Goal: Transaction & Acquisition: Purchase product/service

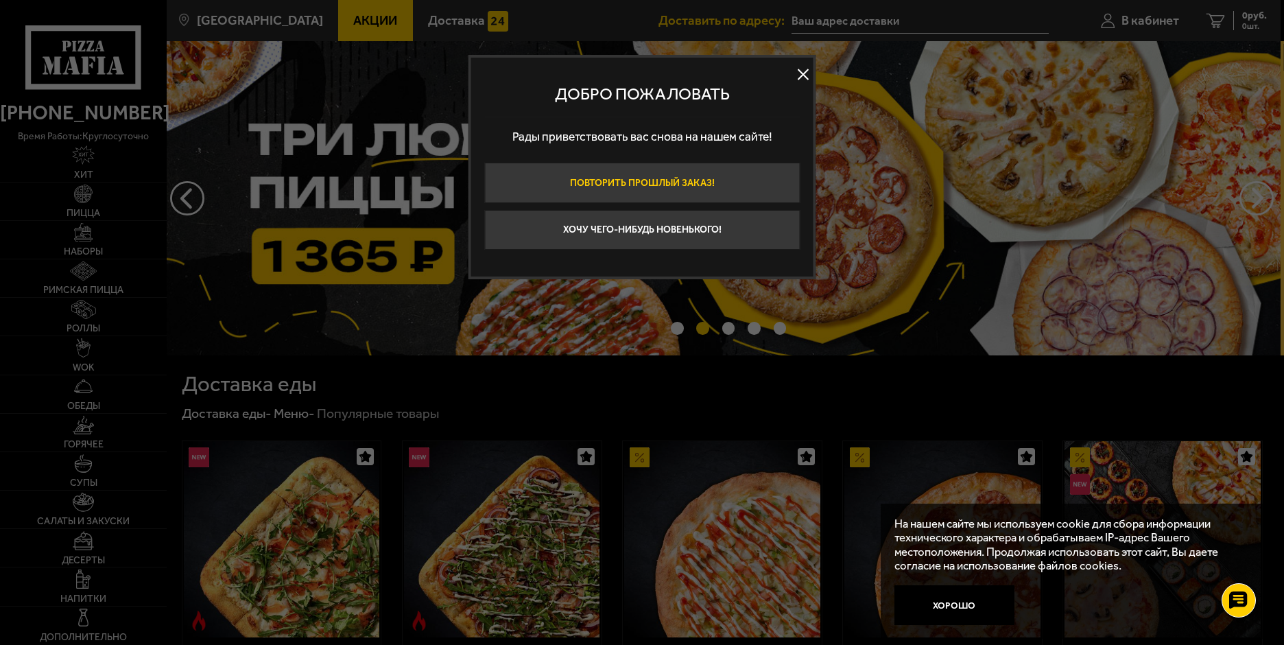
click at [685, 177] on button "Повторить прошлый заказ!" at bounding box center [641, 183] width 315 height 40
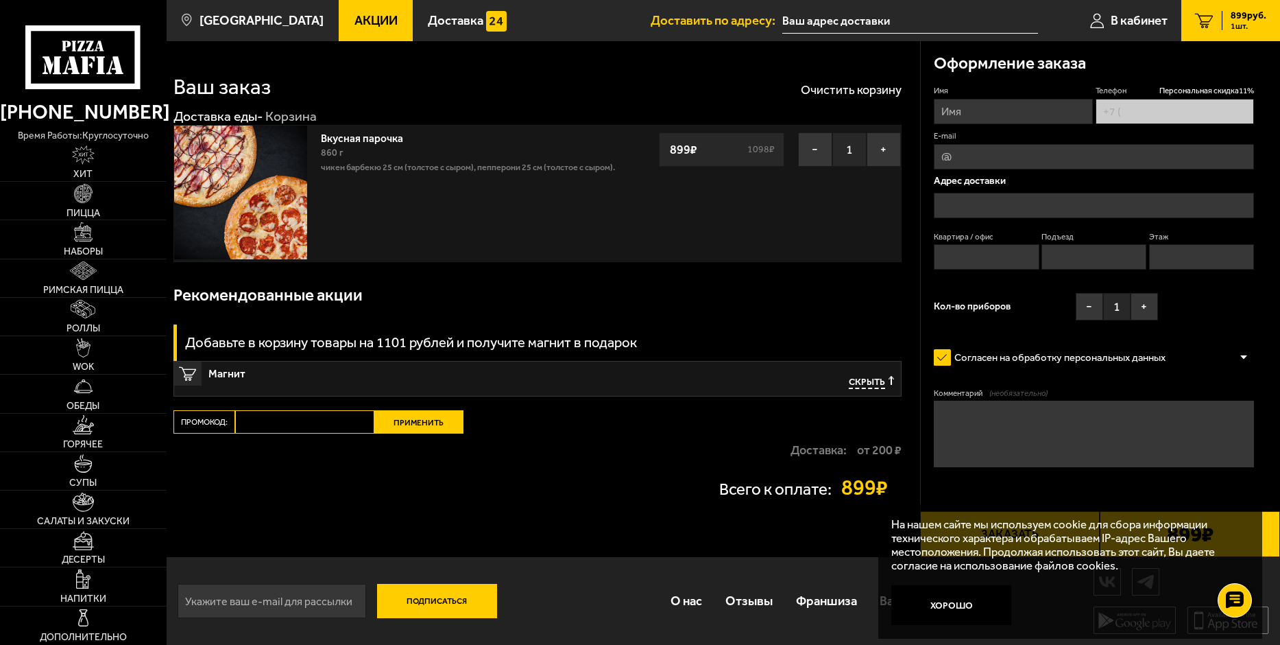
type input "+7 (981) 698-29-56"
type input "Дачный проспект, 4к3, подъезд 3"
type input "100"
type input "3"
type input "9"
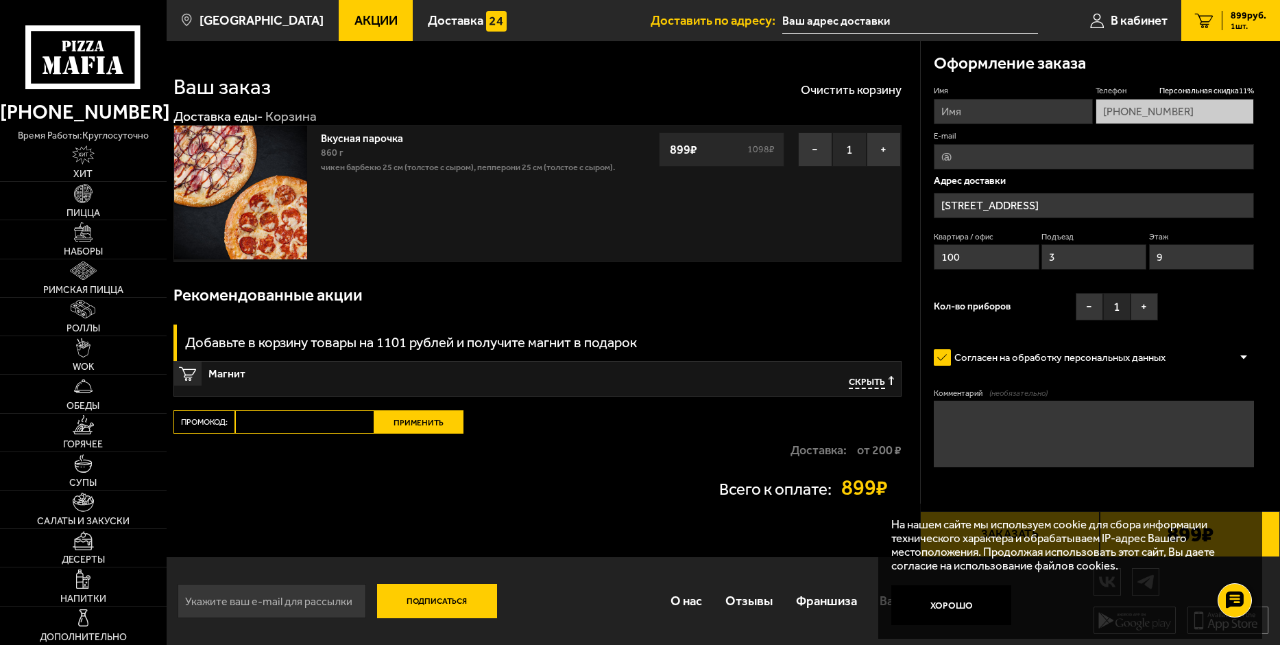
type input "Дачный проспект, 4к3"
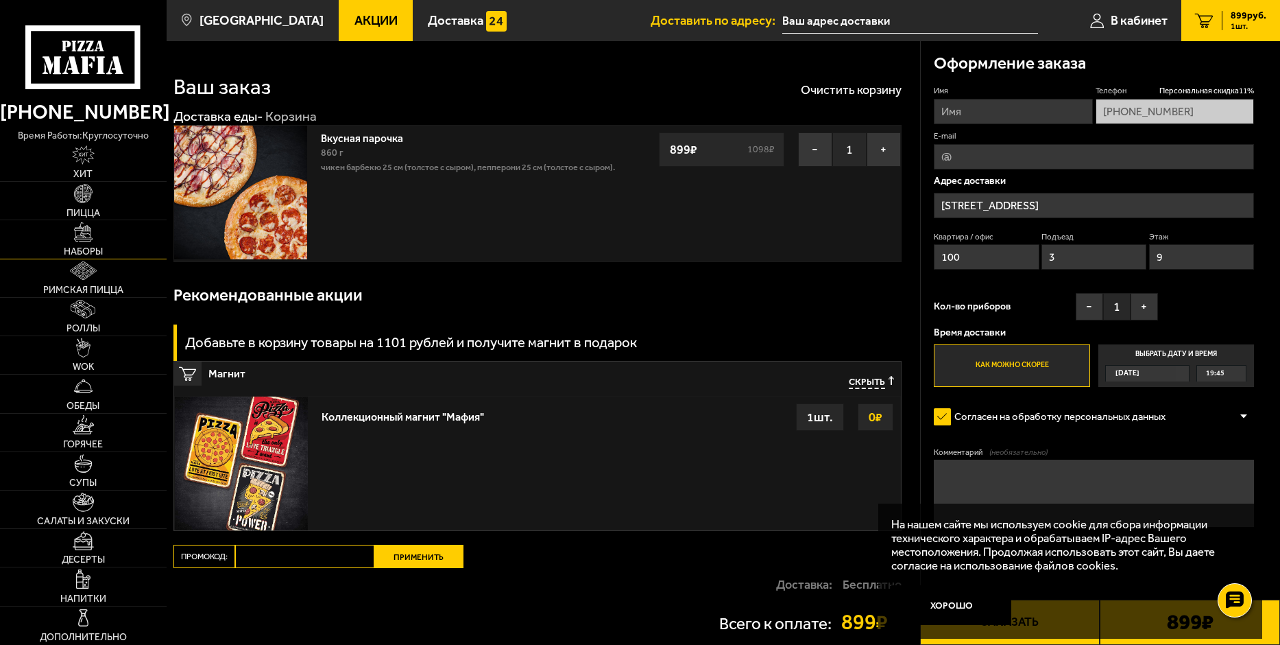
click at [80, 232] on img at bounding box center [83, 231] width 19 height 19
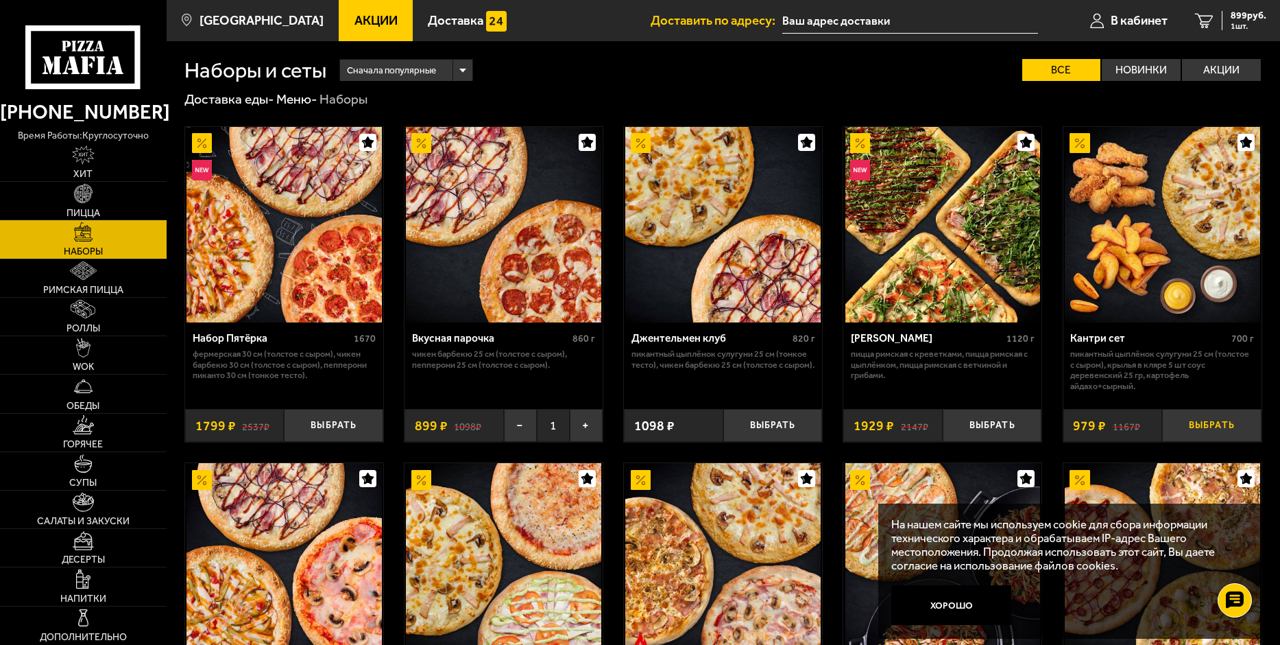
click at [1213, 428] on button "Выбрать" at bounding box center [1211, 425] width 99 height 33
click at [1208, 20] on link "2 1878 руб. 2 шт." at bounding box center [1228, 20] width 104 height 41
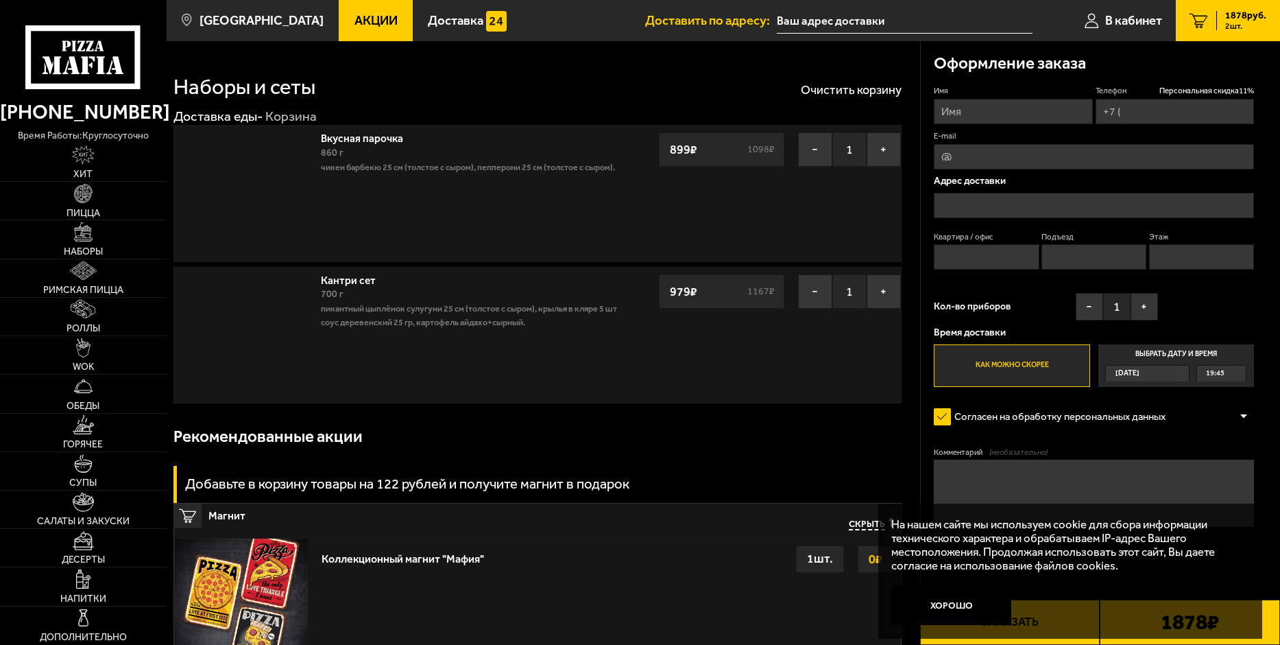
type input "+7 (981) 698-29-56"
type input "Дачный проспект, 4к3, подъезд 3"
type input "100"
type input "3"
type input "9"
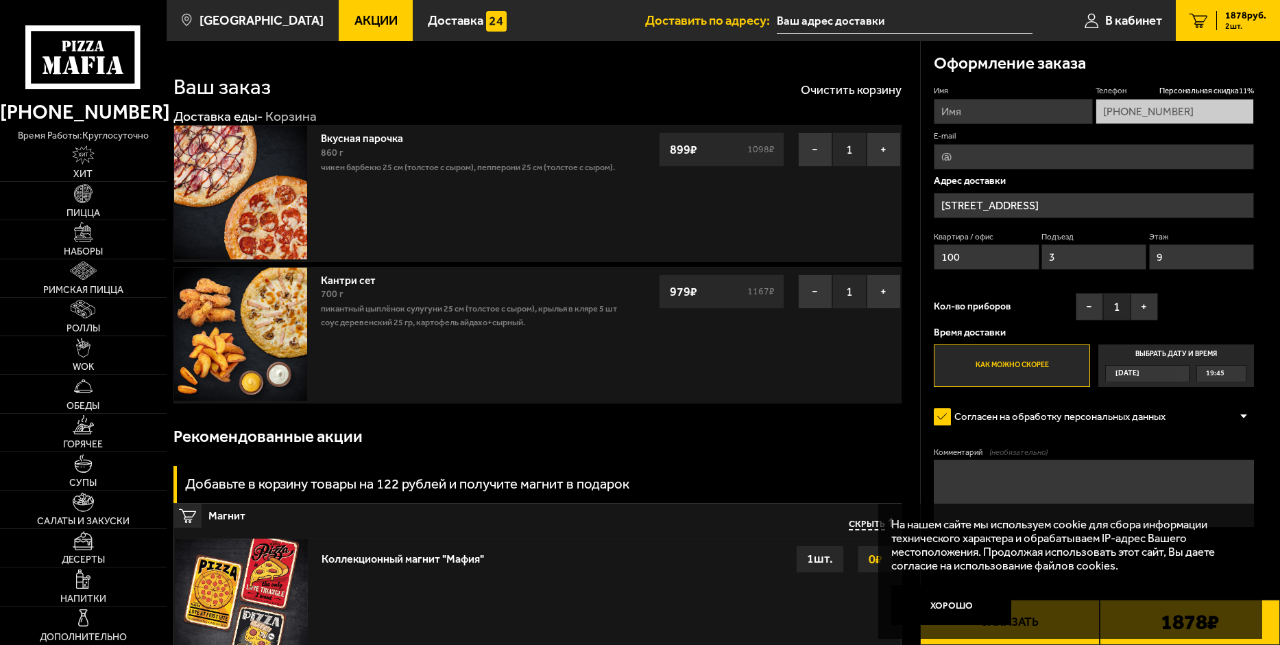
type input "Дачный проспект, 4к3"
click at [813, 152] on button "−" at bounding box center [815, 149] width 34 height 34
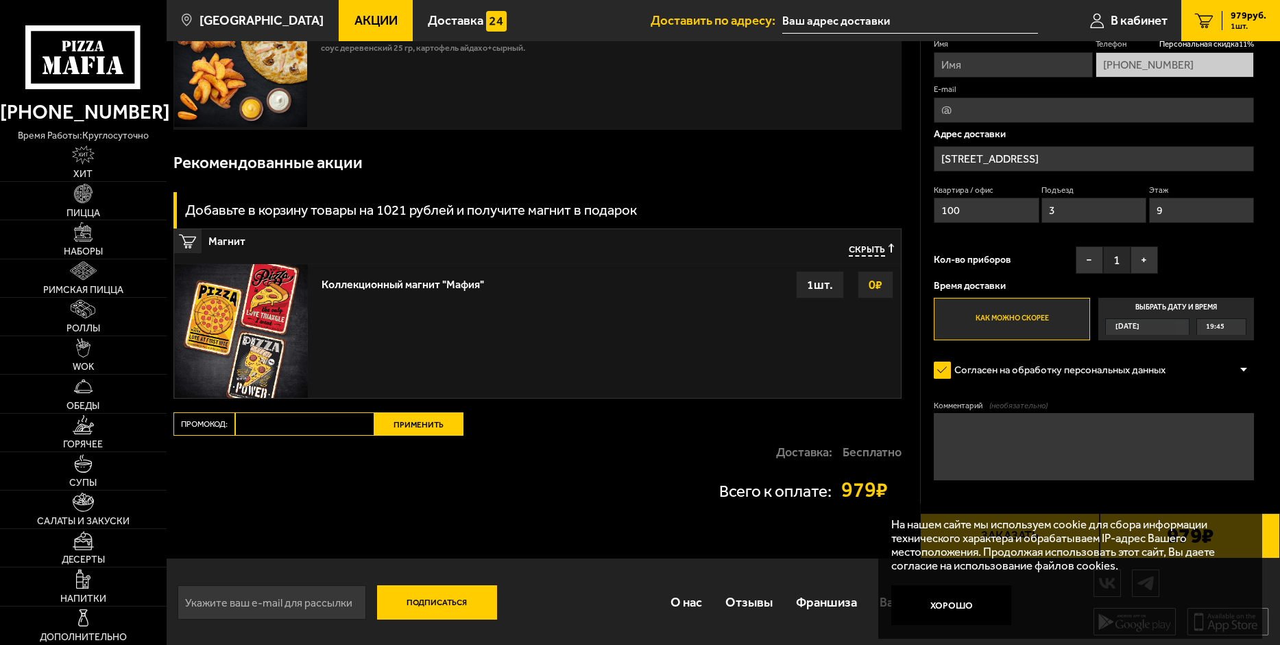
scroll to position [136, 0]
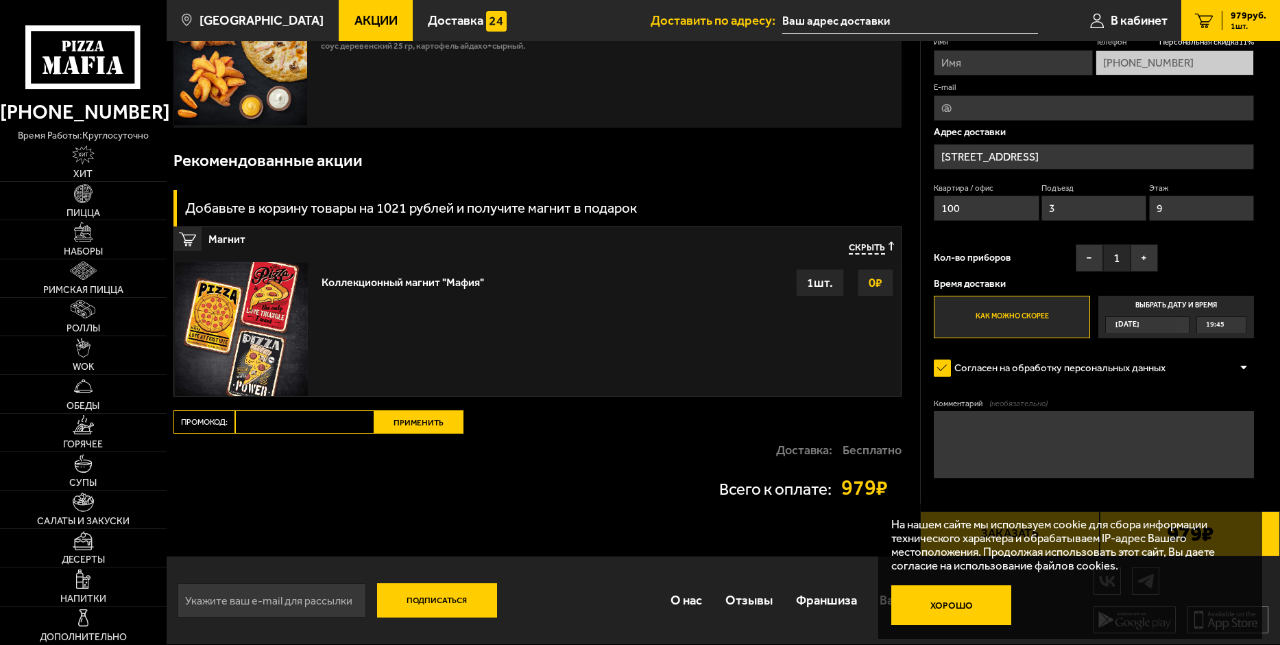
click at [957, 599] on button "Хорошо" at bounding box center [952, 605] width 120 height 40
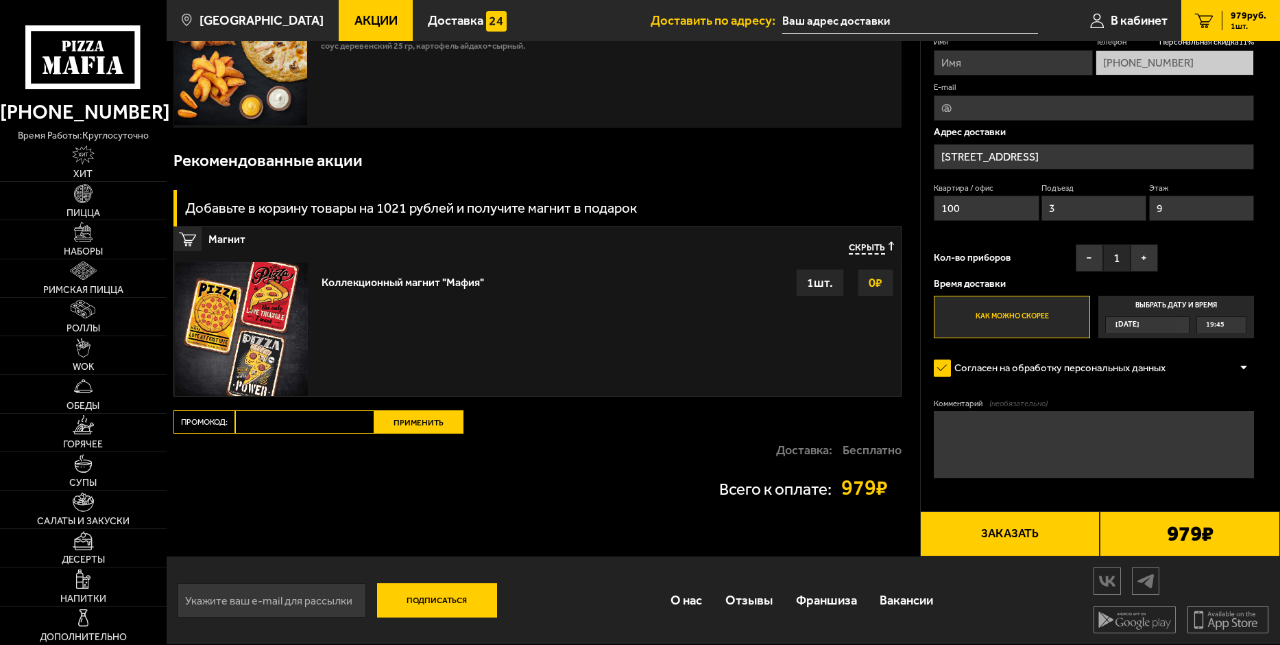
click at [1010, 537] on button "Заказать" at bounding box center [1010, 533] width 180 height 45
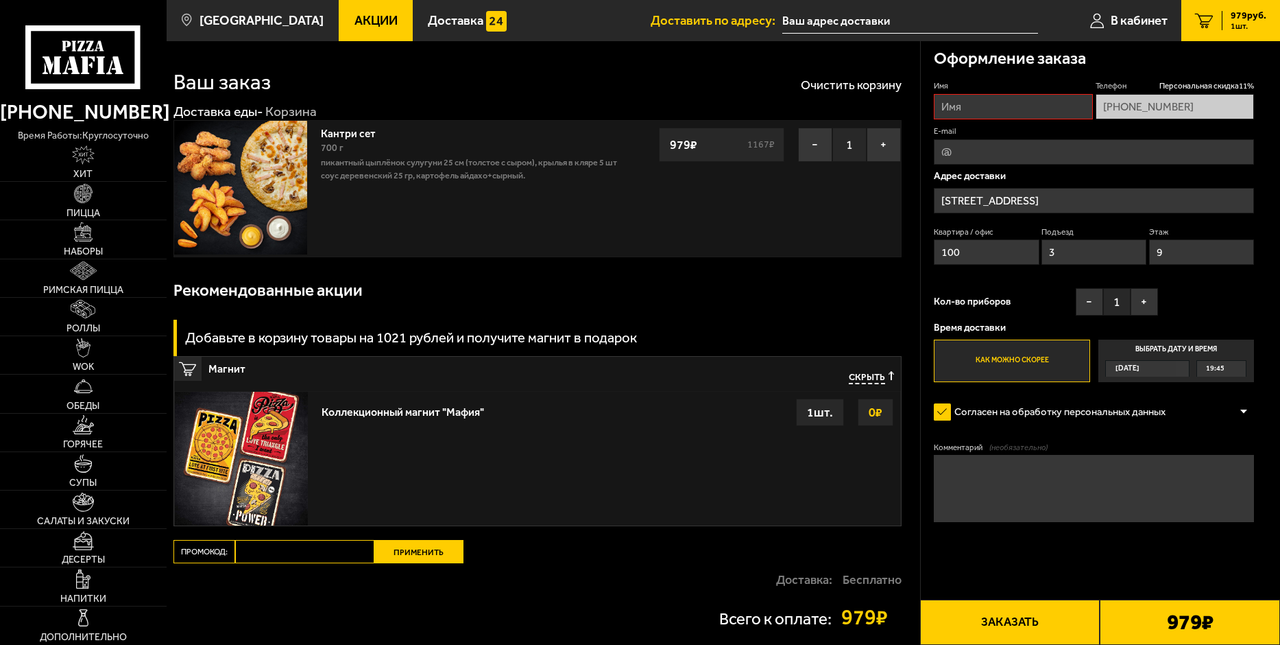
scroll to position [0, 0]
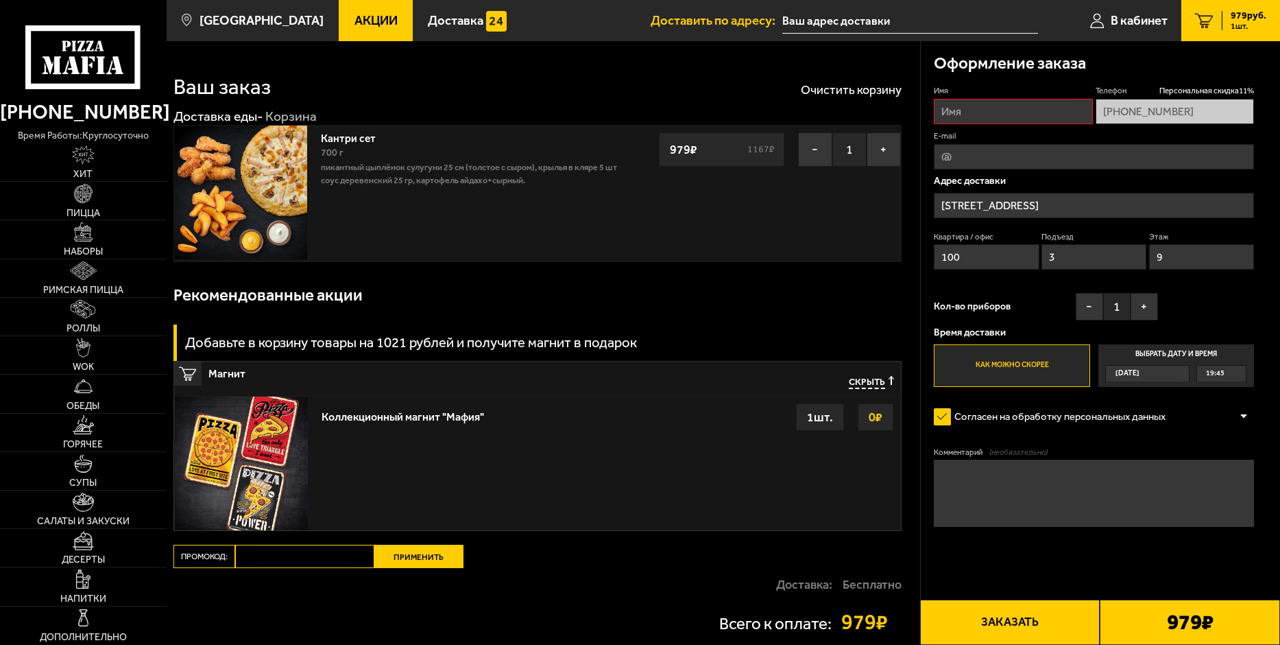
click at [881, 386] on span "Скрыть" at bounding box center [867, 382] width 36 height 12
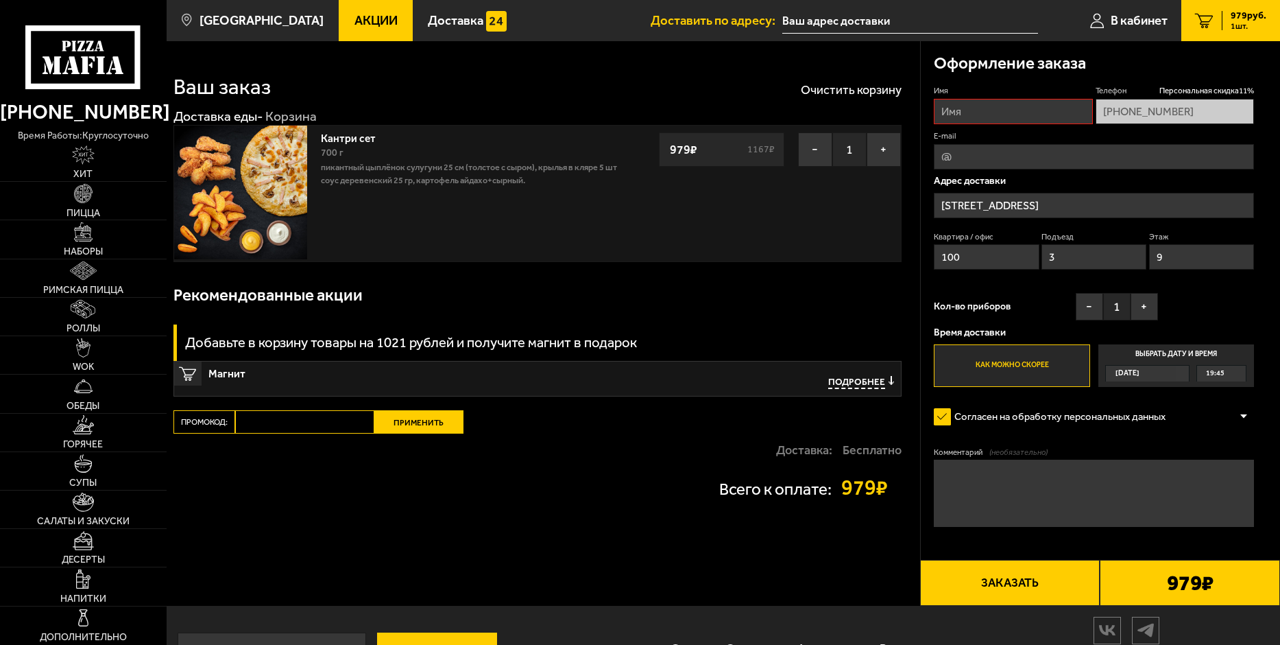
click at [1027, 582] on button "Заказать" at bounding box center [1010, 582] width 180 height 45
click at [976, 111] on input "Имя" at bounding box center [1013, 111] width 158 height 25
type input "Александр"
type input "pan.home2009@yandex.ru"
drag, startPoint x: 1106, startPoint y: 154, endPoint x: 887, endPoint y: 168, distance: 219.2
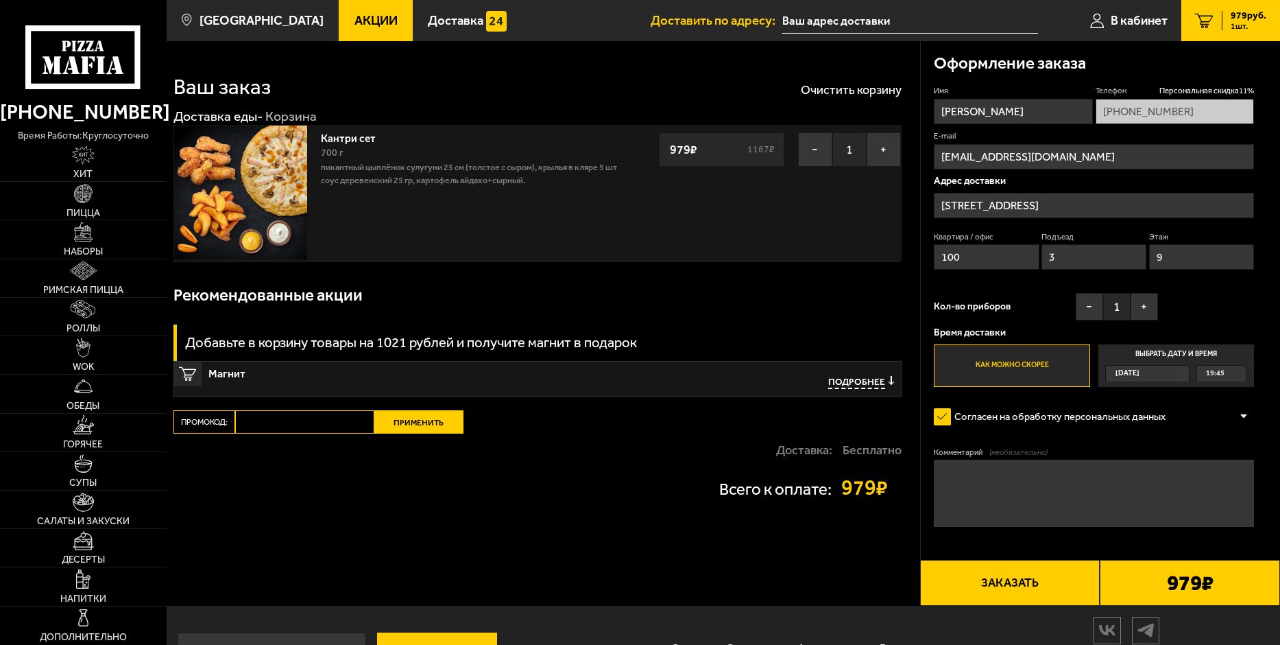
click at [887, 168] on section "Ваш заказ Очистить корзину Доставка еды - Корзина Кантри сет 700 г Пикантный цы…" at bounding box center [724, 323] width 1114 height 564
click at [1020, 581] on button "Заказать" at bounding box center [1010, 582] width 180 height 45
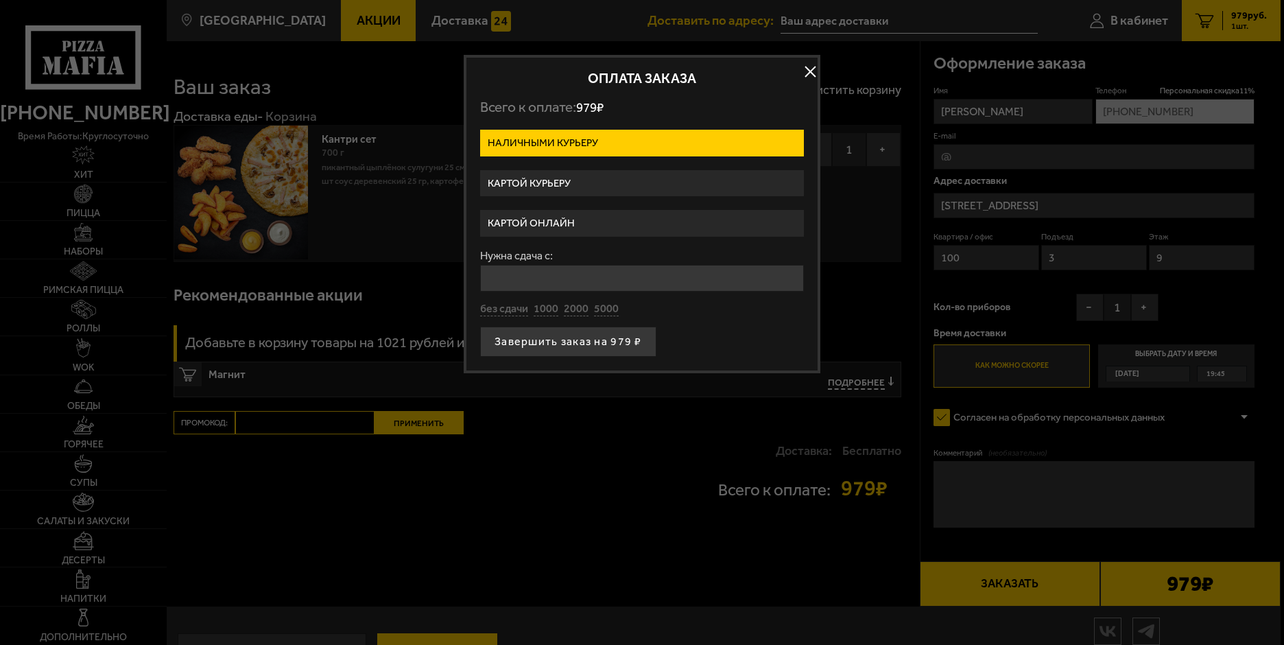
click at [560, 185] on label "Картой курьеру" at bounding box center [642, 183] width 324 height 27
click at [0, 0] on input "Картой курьеру" at bounding box center [0, 0] width 0 height 0
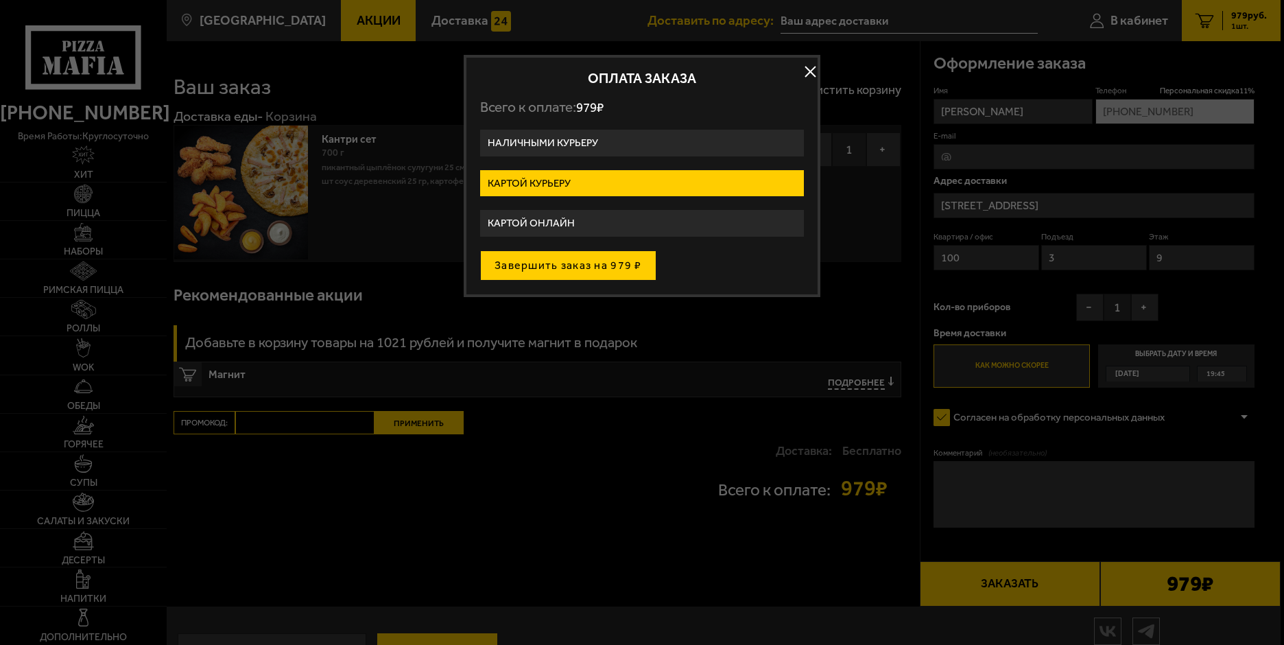
click at [567, 264] on button "Завершить заказ на 979 ₽" at bounding box center [568, 265] width 176 height 30
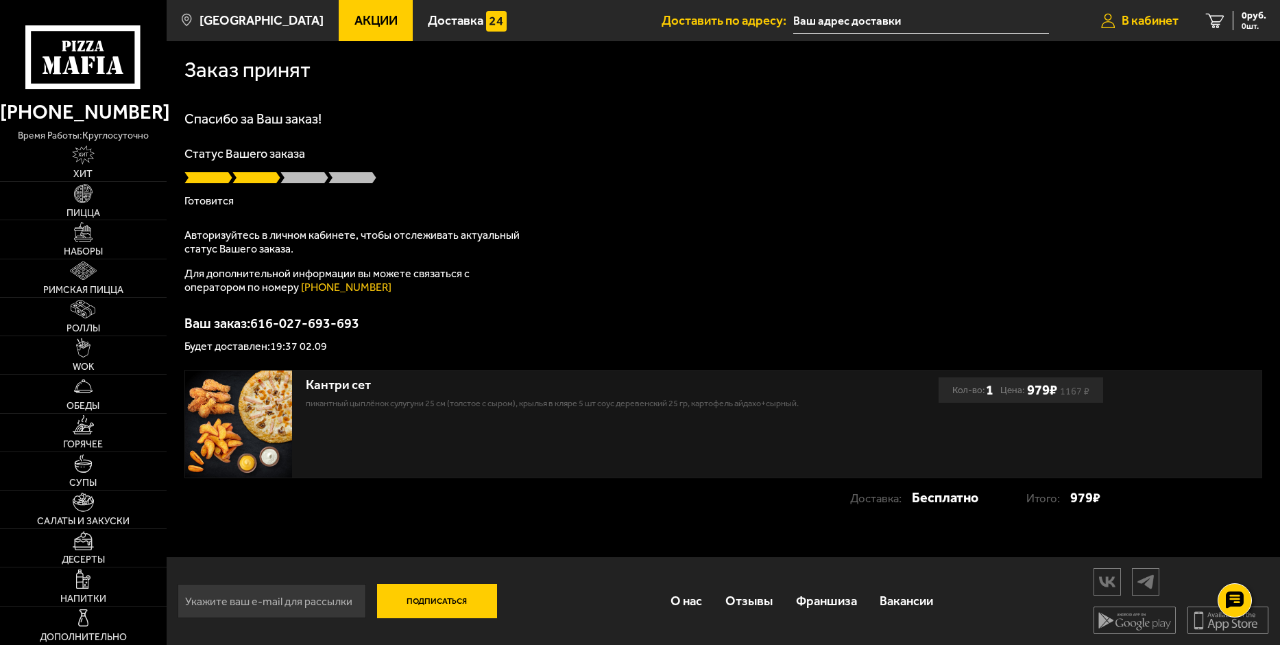
click at [1143, 20] on span "В кабинет" at bounding box center [1150, 20] width 57 height 13
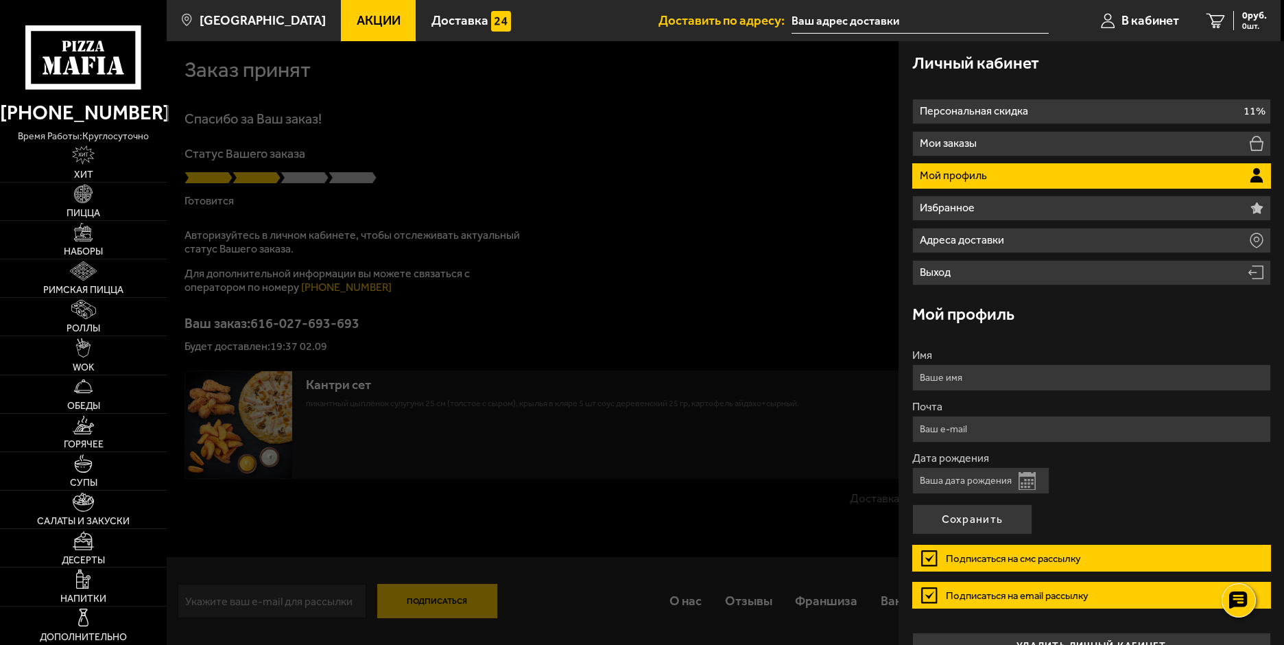
click at [721, 215] on div at bounding box center [809, 363] width 1284 height 645
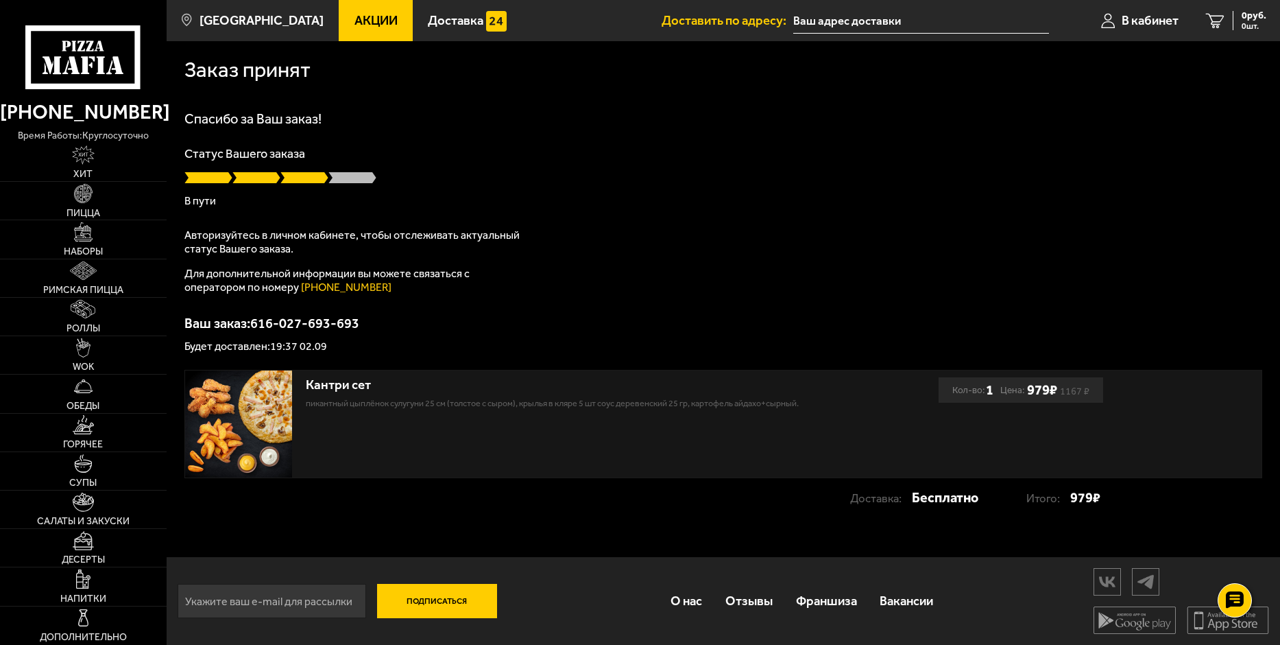
scroll to position [1, 0]
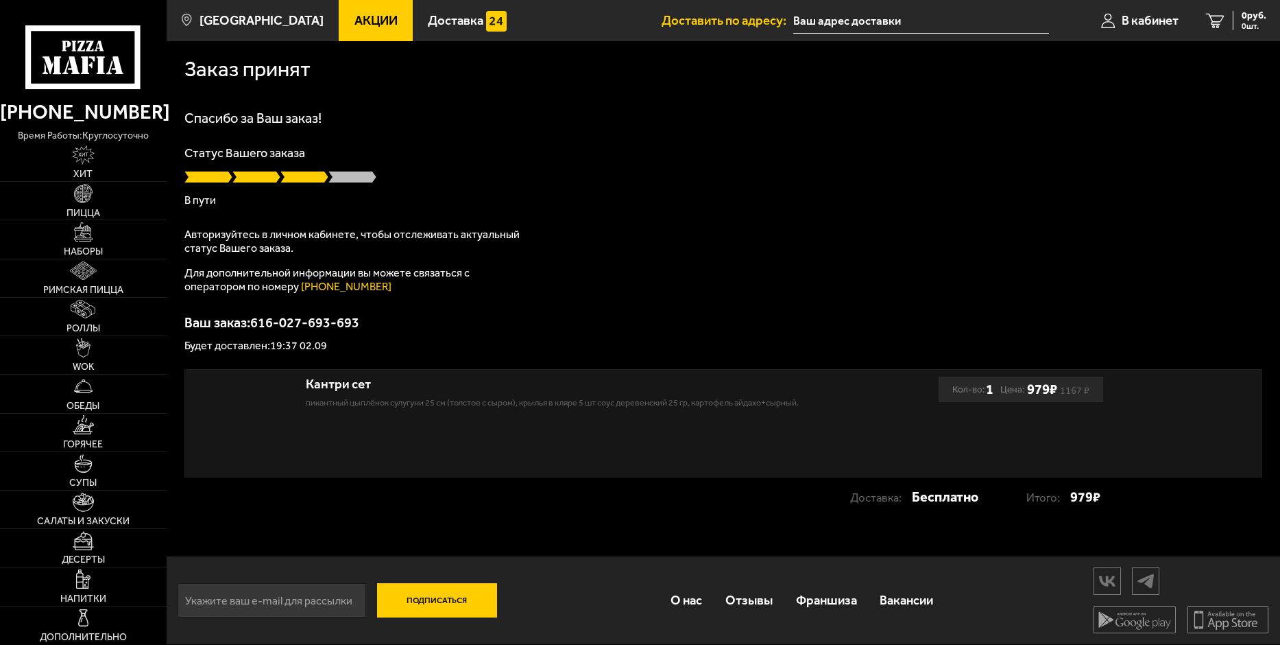
scroll to position [1, 0]
